Goal: Task Accomplishment & Management: Complete application form

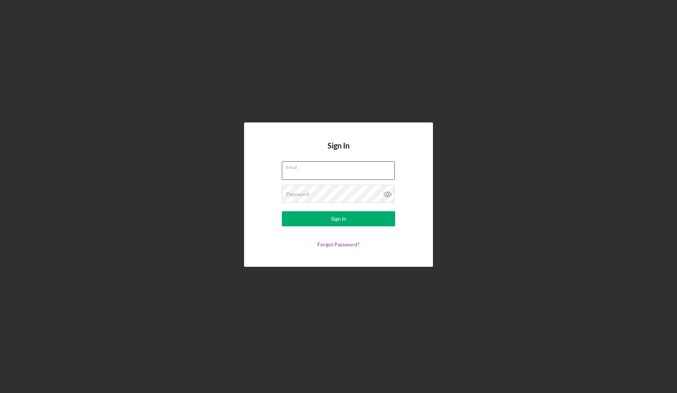
type input "[EMAIL_ADDRESS][DOMAIN_NAME]"
click at [338, 219] on button "Sign In" at bounding box center [338, 218] width 113 height 15
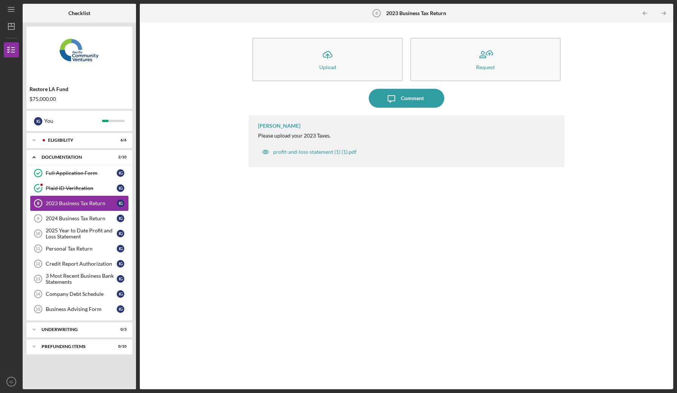
click at [77, 203] on div "2023 Business Tax Return" at bounding box center [81, 203] width 71 height 6
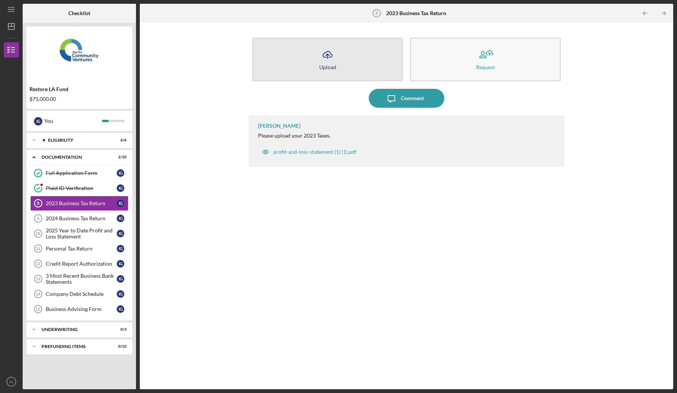
click at [320, 70] on button "Icon/Upload Upload" at bounding box center [327, 59] width 150 height 43
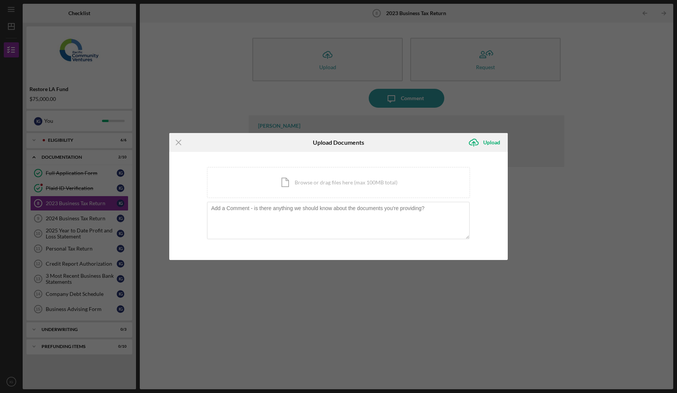
click at [194, 113] on div "Icon/Menu Close Upload Documents Icon/Upload Upload You're uploading documents …" at bounding box center [338, 196] width 677 height 393
click at [179, 141] on icon "Icon/Menu Close" at bounding box center [178, 142] width 19 height 19
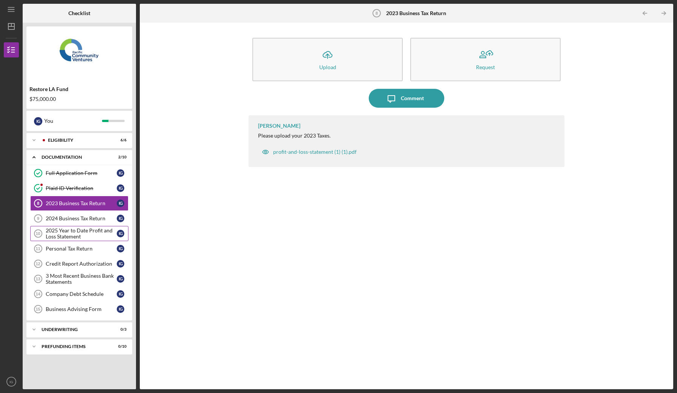
click at [76, 234] on div "2025 Year to Date Profit and Loss Statement" at bounding box center [81, 233] width 71 height 12
